Goal: Task Accomplishment & Management: Manage account settings

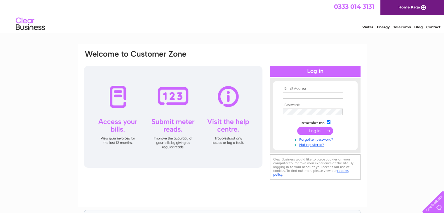
click at [322, 70] on div at bounding box center [315, 71] width 91 height 11
drag, startPoint x: 292, startPoint y: 83, endPoint x: 291, endPoint y: 87, distance: 4.6
click at [292, 83] on div at bounding box center [315, 81] width 91 height 6
click at [290, 93] on input "text" at bounding box center [313, 95] width 60 height 6
type input "tq54mm@aol.com"
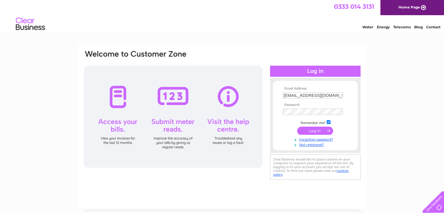
click at [317, 127] on input "submit" at bounding box center [315, 131] width 36 height 8
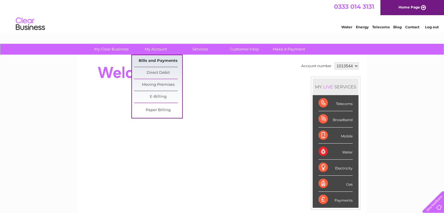
click at [148, 58] on link "Bills and Payments" at bounding box center [158, 61] width 48 height 12
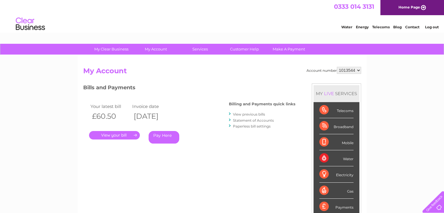
click at [120, 134] on link "." at bounding box center [114, 135] width 51 height 8
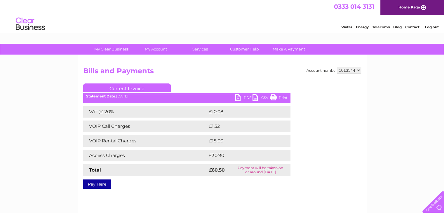
click at [239, 98] on link "PDF" at bounding box center [244, 98] width 18 height 8
click at [431, 26] on link "Log out" at bounding box center [432, 27] width 14 height 4
